Goal: Communication & Community: Answer question/provide support

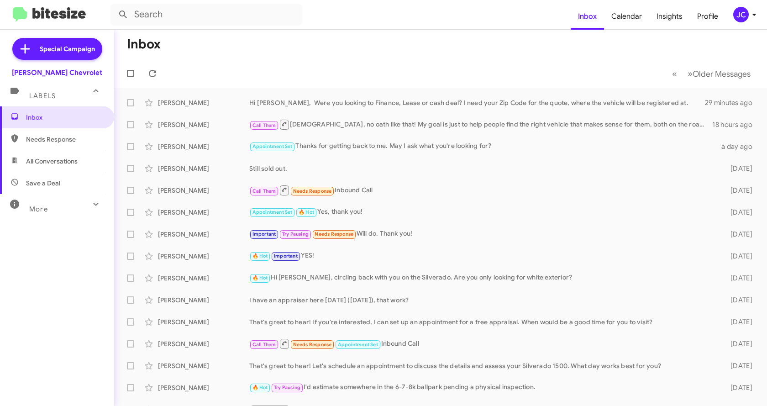
click at [404, 50] on mat-toolbar-row "Inbox" at bounding box center [440, 44] width 653 height 29
click at [404, 106] on div "Hi [PERSON_NAME], Were you looking to Finance, Lease or cash deal? I need your …" at bounding box center [486, 102] width 474 height 9
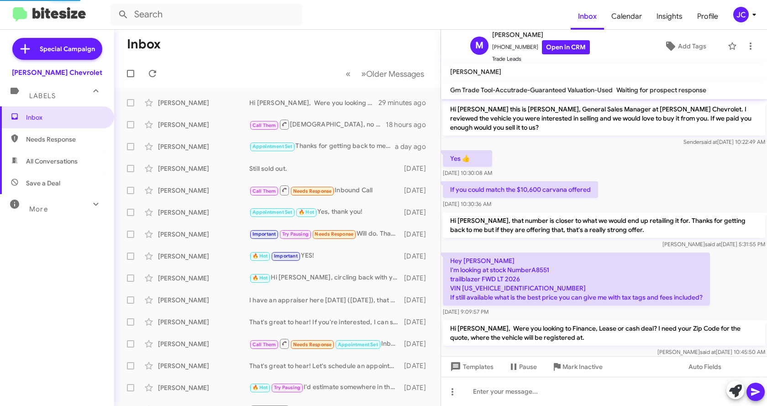
scroll to position [16, 0]
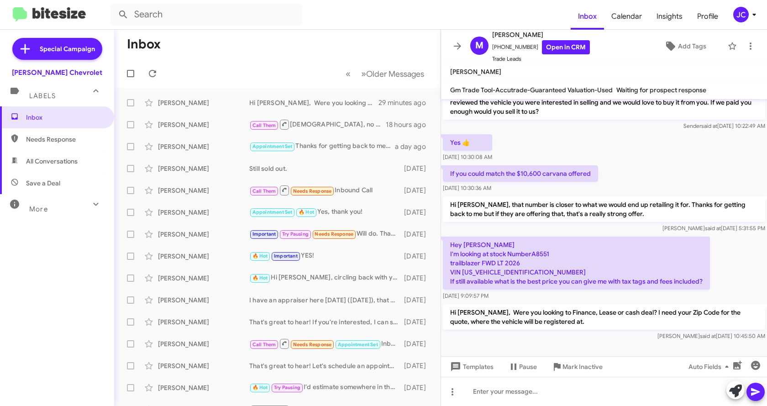
click at [587, 340] on div "[PERSON_NAME] said at [DATE] 10:45:50 AM" at bounding box center [604, 335] width 322 height 9
click at [592, 334] on div "[PERSON_NAME] said at [DATE] 10:45:50 AM" at bounding box center [604, 335] width 322 height 9
click at [533, 338] on div "[PERSON_NAME] said at [DATE] 10:45:50 AM" at bounding box center [604, 335] width 322 height 9
click at [514, 337] on div "[PERSON_NAME] said at [DATE] 10:45:50 AM" at bounding box center [604, 335] width 322 height 9
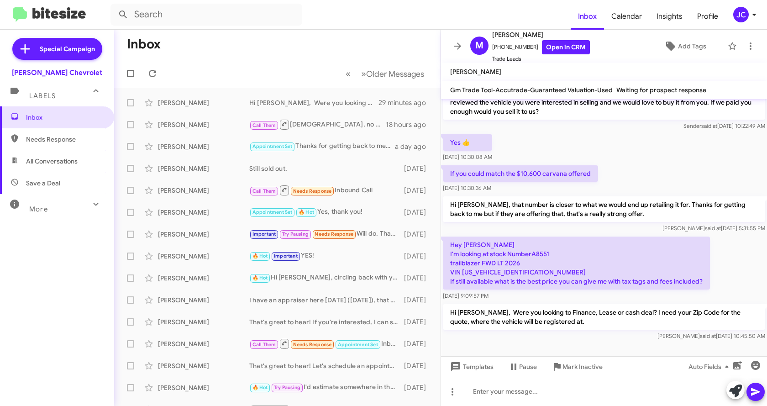
click at [486, 333] on div "[PERSON_NAME] said at [DATE] 10:45:50 AM" at bounding box center [604, 335] width 322 height 9
click at [496, 340] on div "[PERSON_NAME] said at [DATE] 10:45:50 AM" at bounding box center [604, 335] width 322 height 9
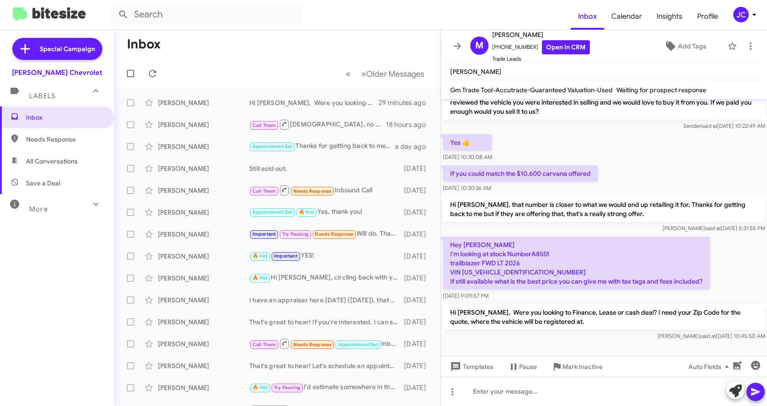
click at [496, 340] on div "[PERSON_NAME] said at [DATE] 10:45:50 AM" at bounding box center [604, 335] width 322 height 9
click at [560, 326] on p "Hi [PERSON_NAME], Were you looking to Finance, Lease or cash deal? I need your …" at bounding box center [604, 317] width 322 height 26
click at [558, 331] on div "[PERSON_NAME] said at [DATE] 10:45:50 AM" at bounding box center [604, 335] width 322 height 9
click at [531, 350] on div at bounding box center [604, 349] width 326 height 14
